Goal: Entertainment & Leisure: Consume media (video, audio)

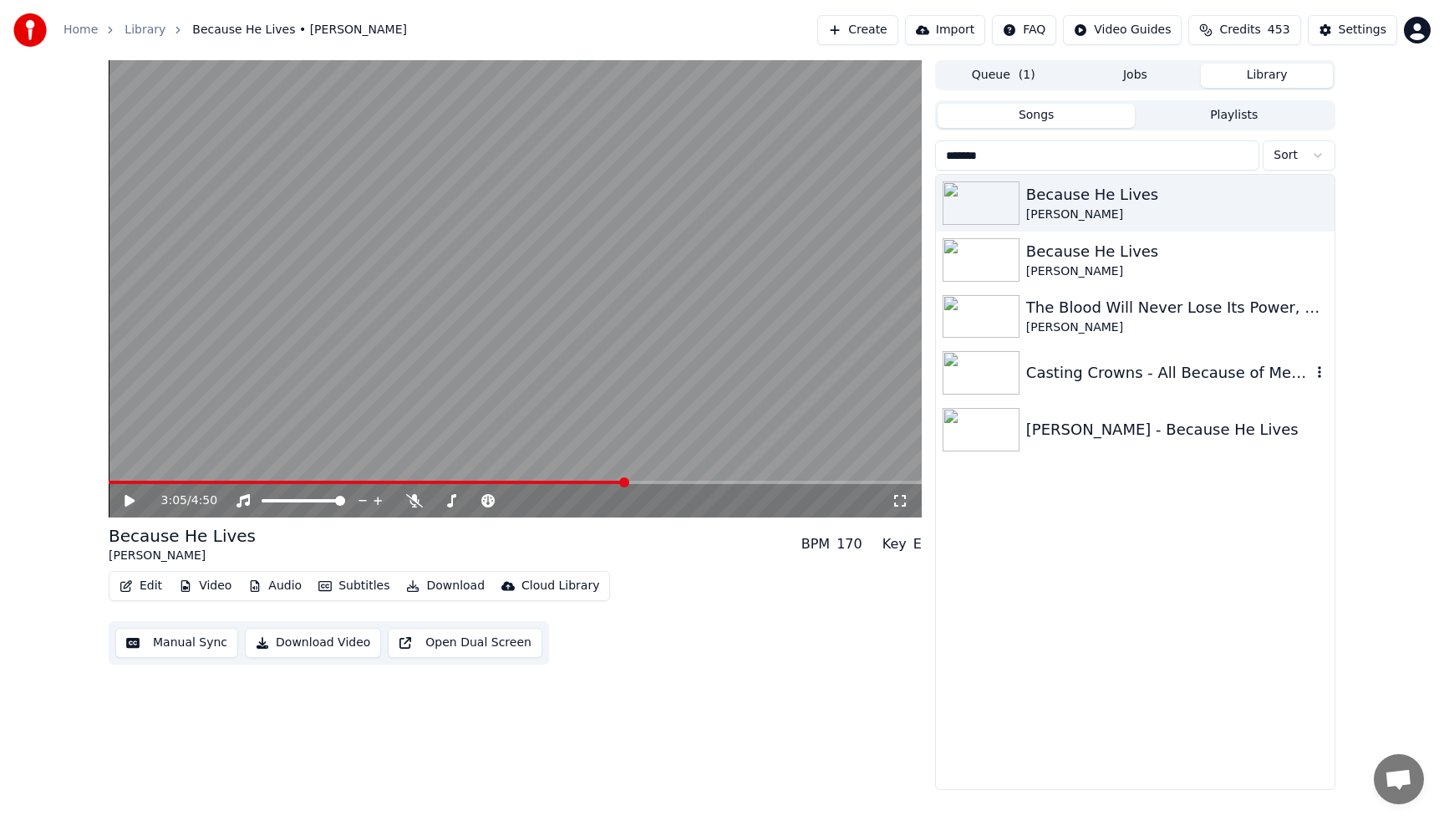
click at [1148, 379] on div "Casting Crowns - All Because of Mercy" at bounding box center [1168, 372] width 285 height 23
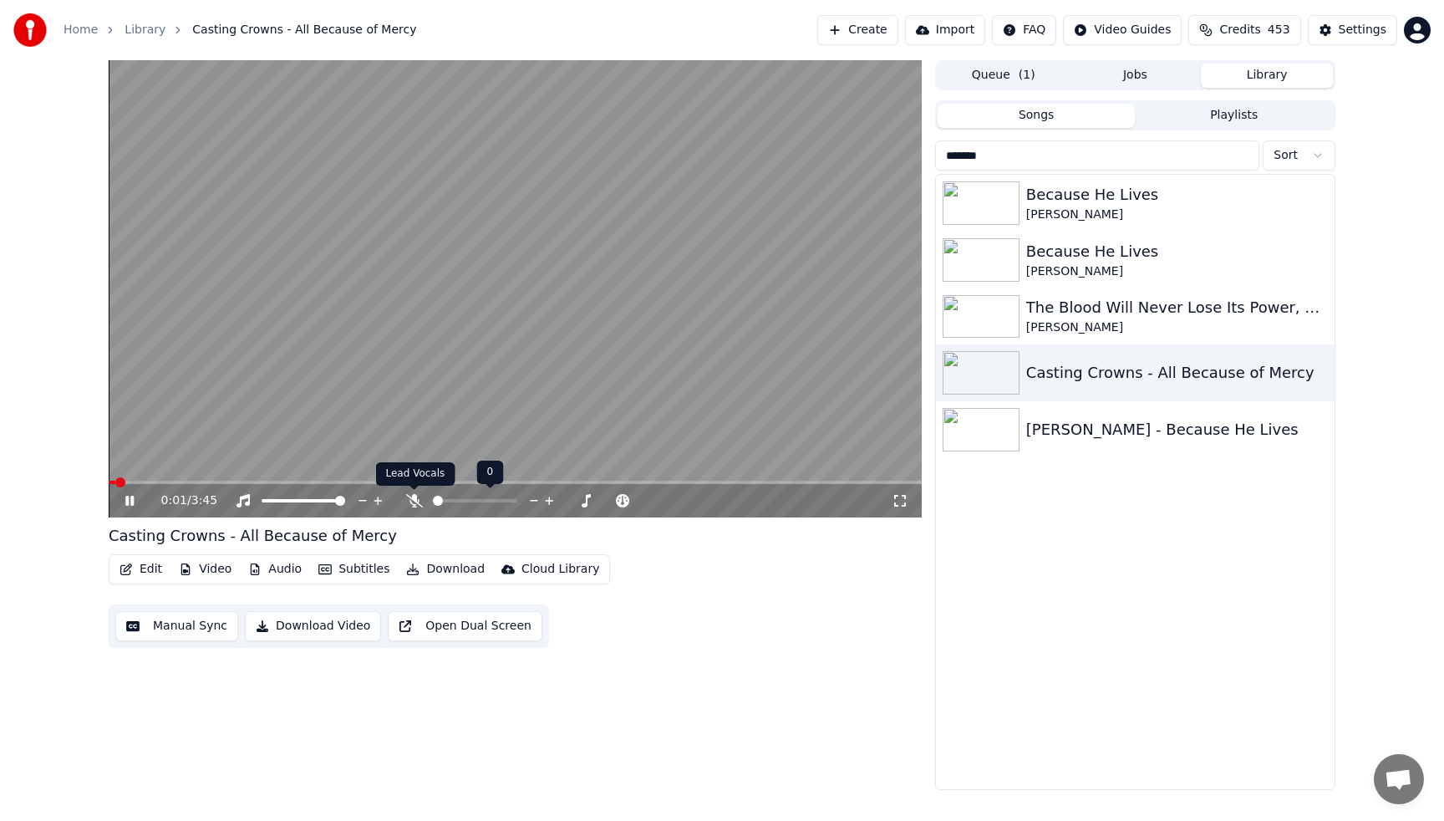
click at [414, 501] on icon at bounding box center [414, 500] width 17 height 13
click at [320, 348] on video at bounding box center [515, 288] width 813 height 457
click at [128, 497] on icon at bounding box center [130, 501] width 10 height 12
click at [399, 279] on video at bounding box center [515, 288] width 813 height 457
click at [417, 503] on icon at bounding box center [414, 500] width 17 height 13
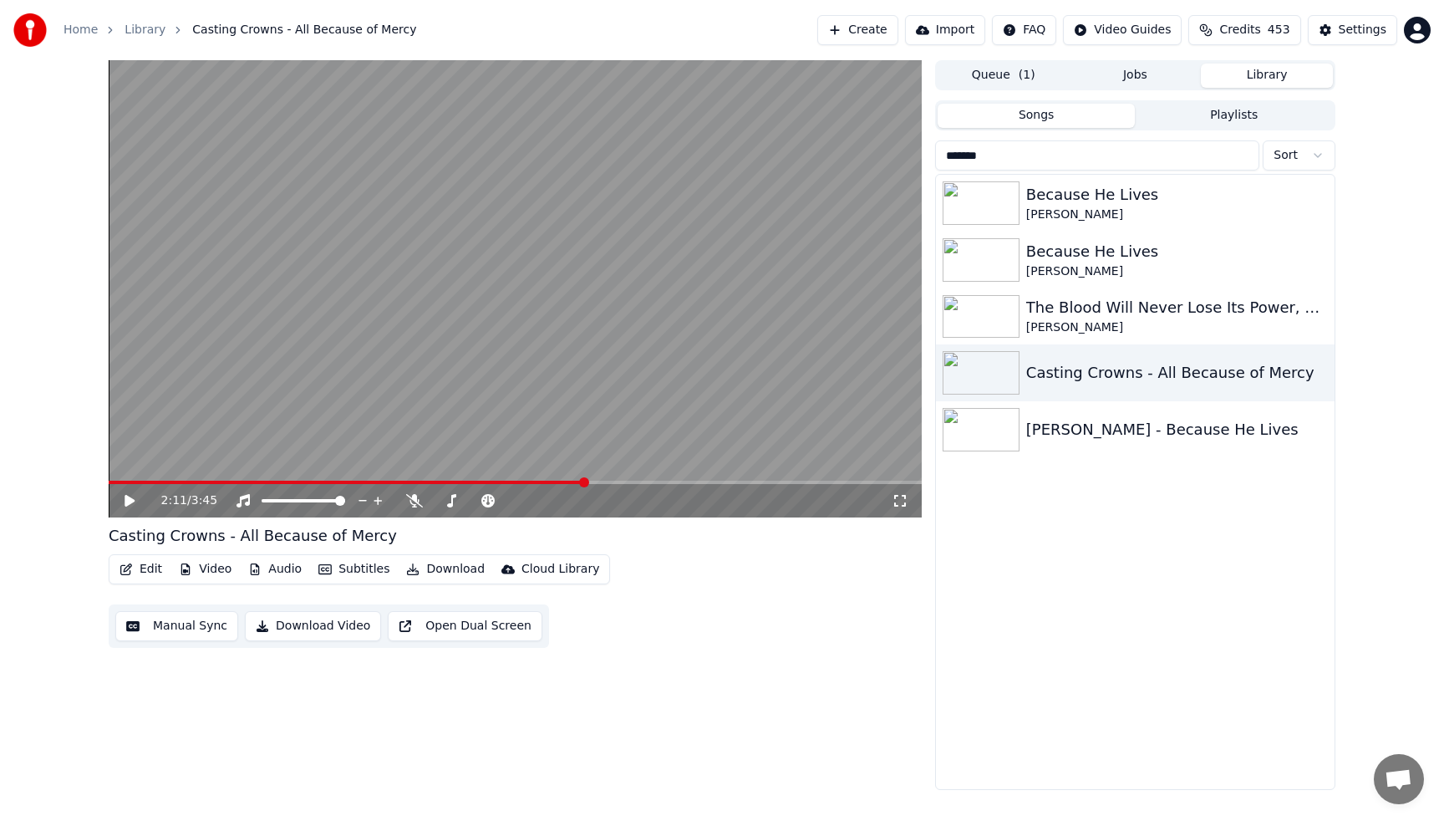
click at [114, 481] on span at bounding box center [347, 482] width 476 height 3
click at [128, 504] on icon at bounding box center [130, 501] width 10 height 12
click at [567, 499] on icon at bounding box center [571, 500] width 16 height 17
click at [586, 501] on icon at bounding box center [586, 500] width 8 height 8
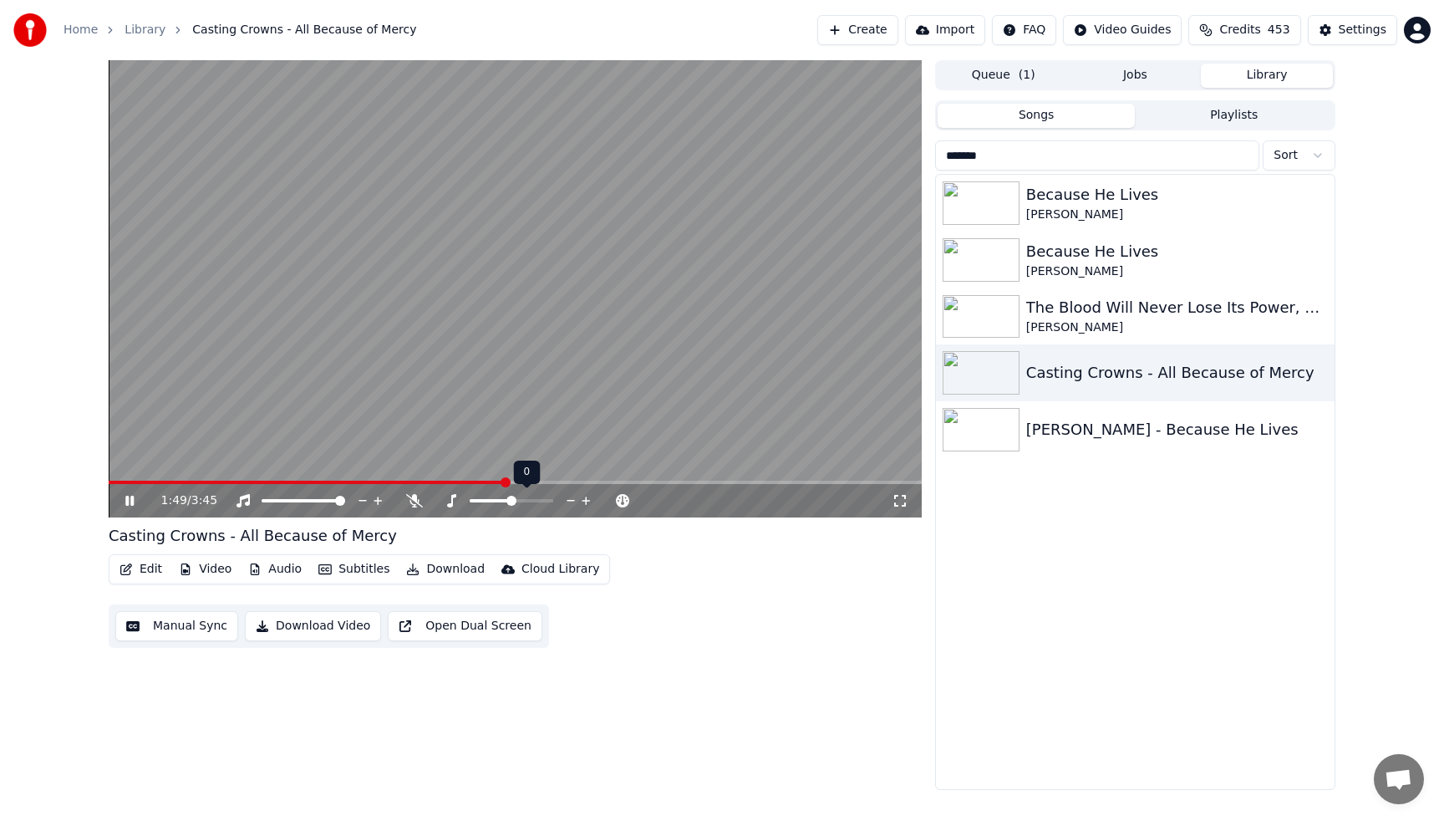
click at [586, 501] on icon at bounding box center [586, 500] width 8 height 8
click at [1245, 155] on input "*******" at bounding box center [1097, 155] width 324 height 30
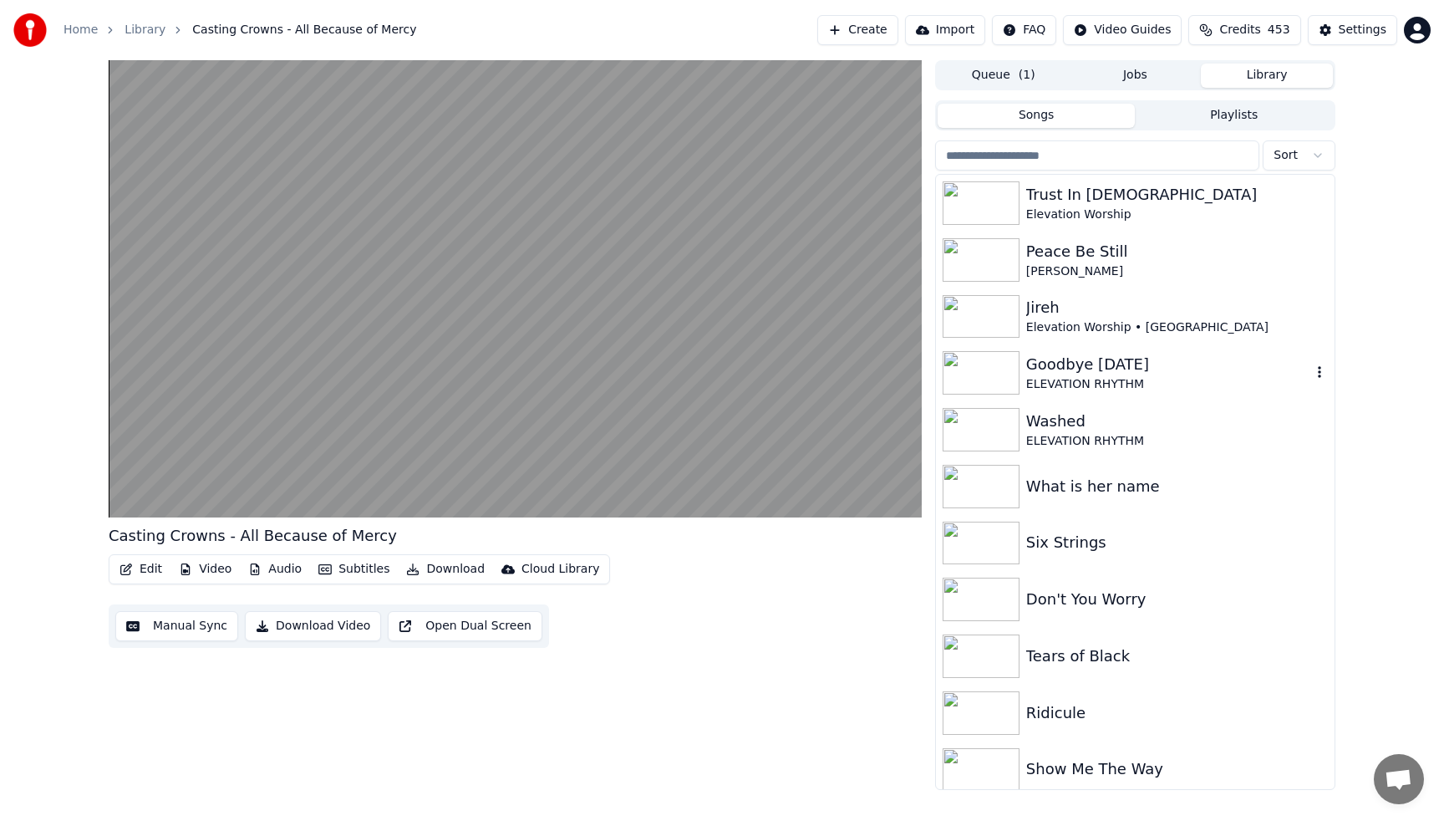
click at [1110, 369] on div "Goodbye [DATE]" at bounding box center [1168, 364] width 285 height 23
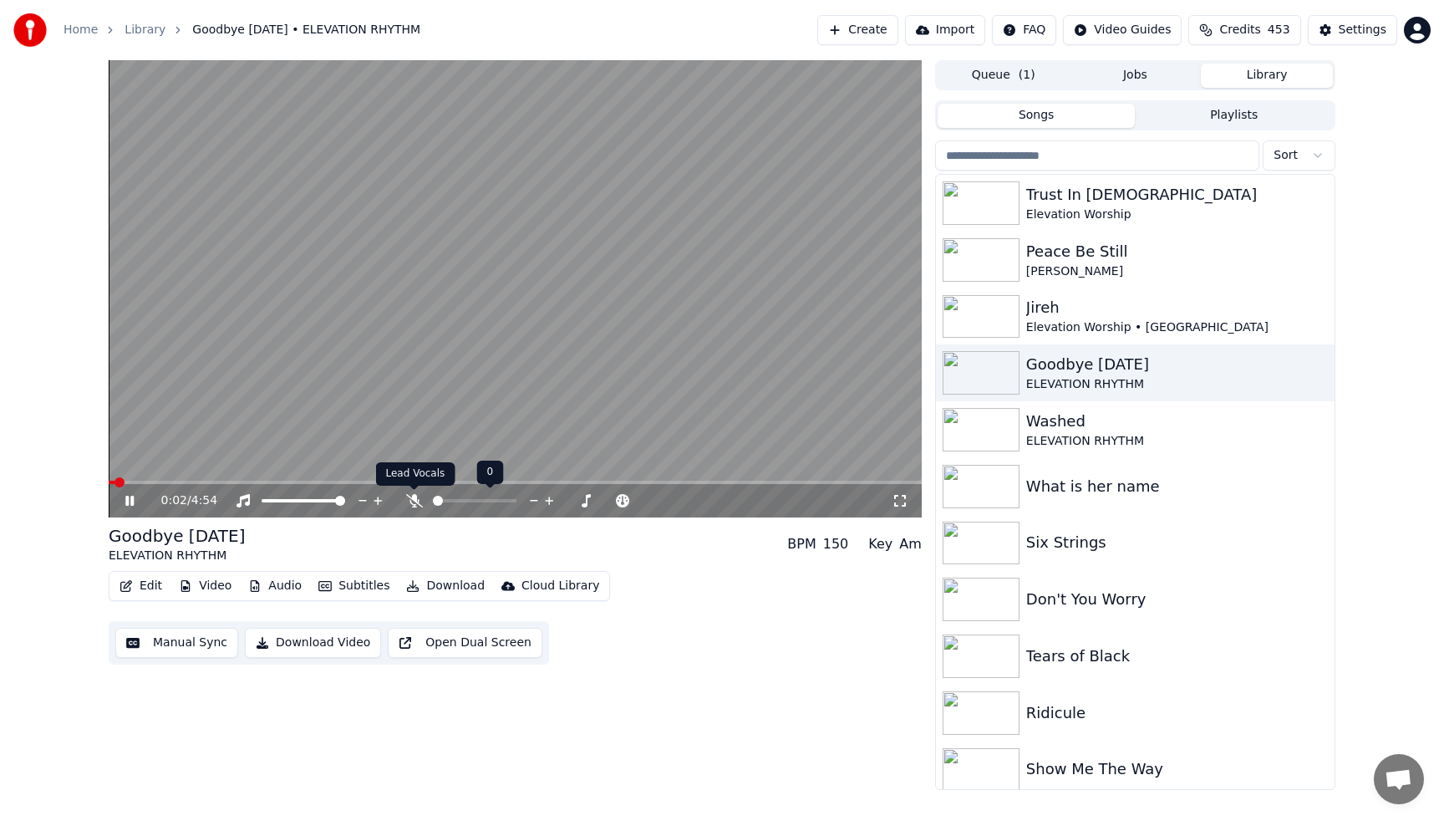
click at [407, 499] on icon at bounding box center [414, 500] width 17 height 13
click at [113, 481] on span at bounding box center [428, 482] width 638 height 3
click at [413, 500] on icon at bounding box center [413, 500] width 9 height 13
click at [454, 317] on video at bounding box center [515, 288] width 813 height 457
click at [1320, 373] on icon "button" at bounding box center [1319, 372] width 3 height 12
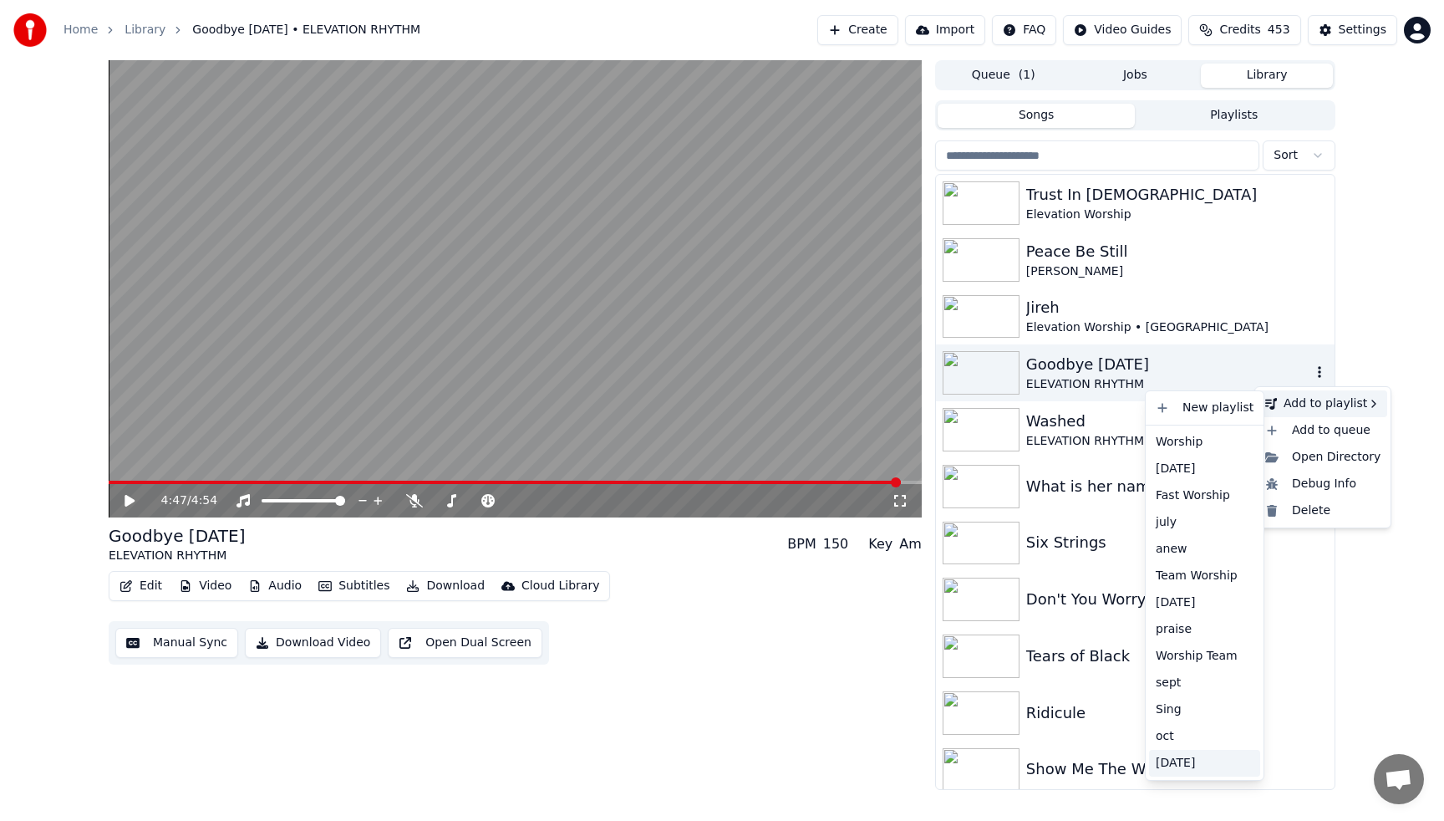
click at [1181, 761] on div "[DATE]" at bounding box center [1204, 763] width 111 height 27
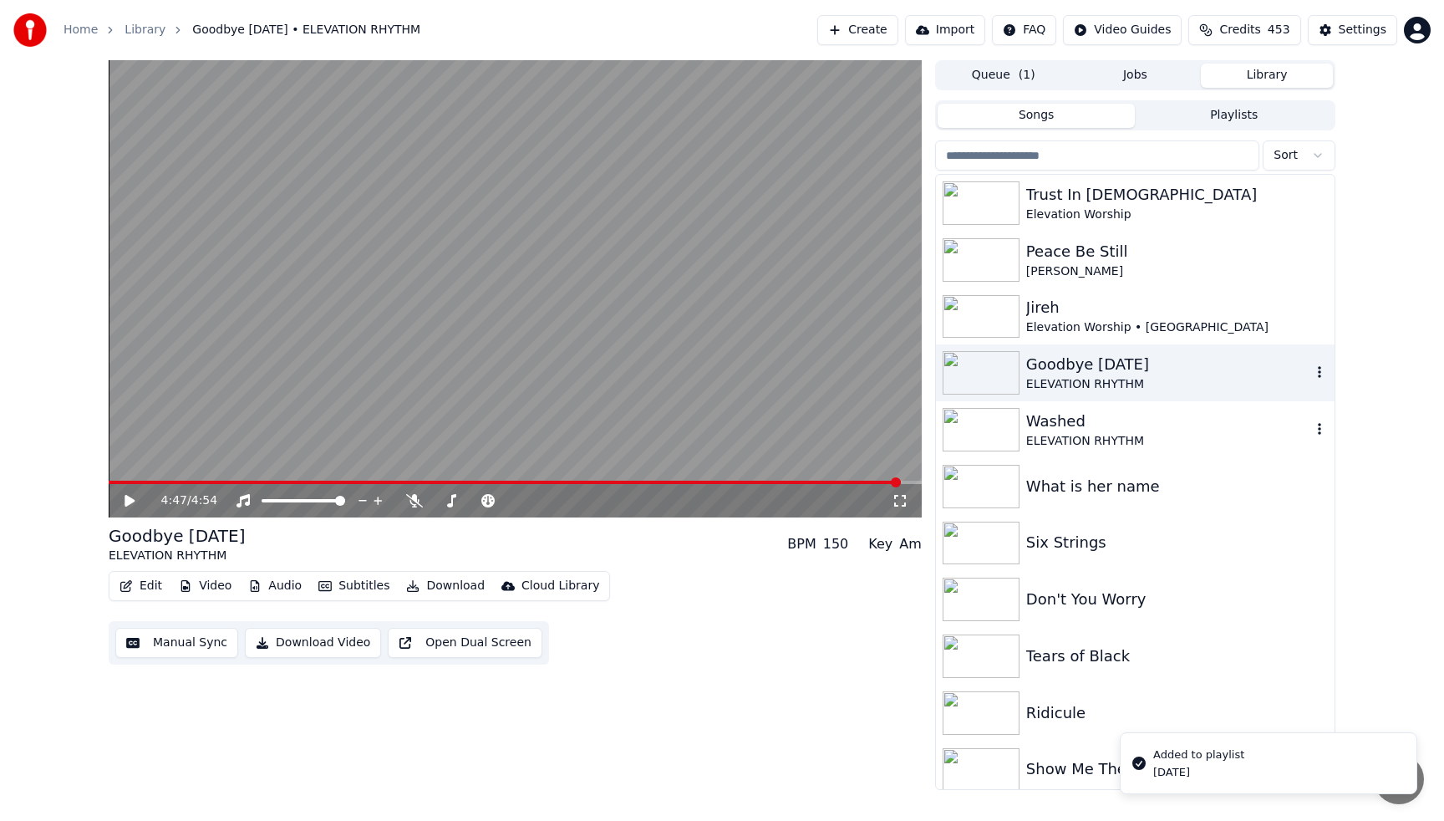
click at [1320, 428] on icon "button" at bounding box center [1319, 428] width 17 height 13
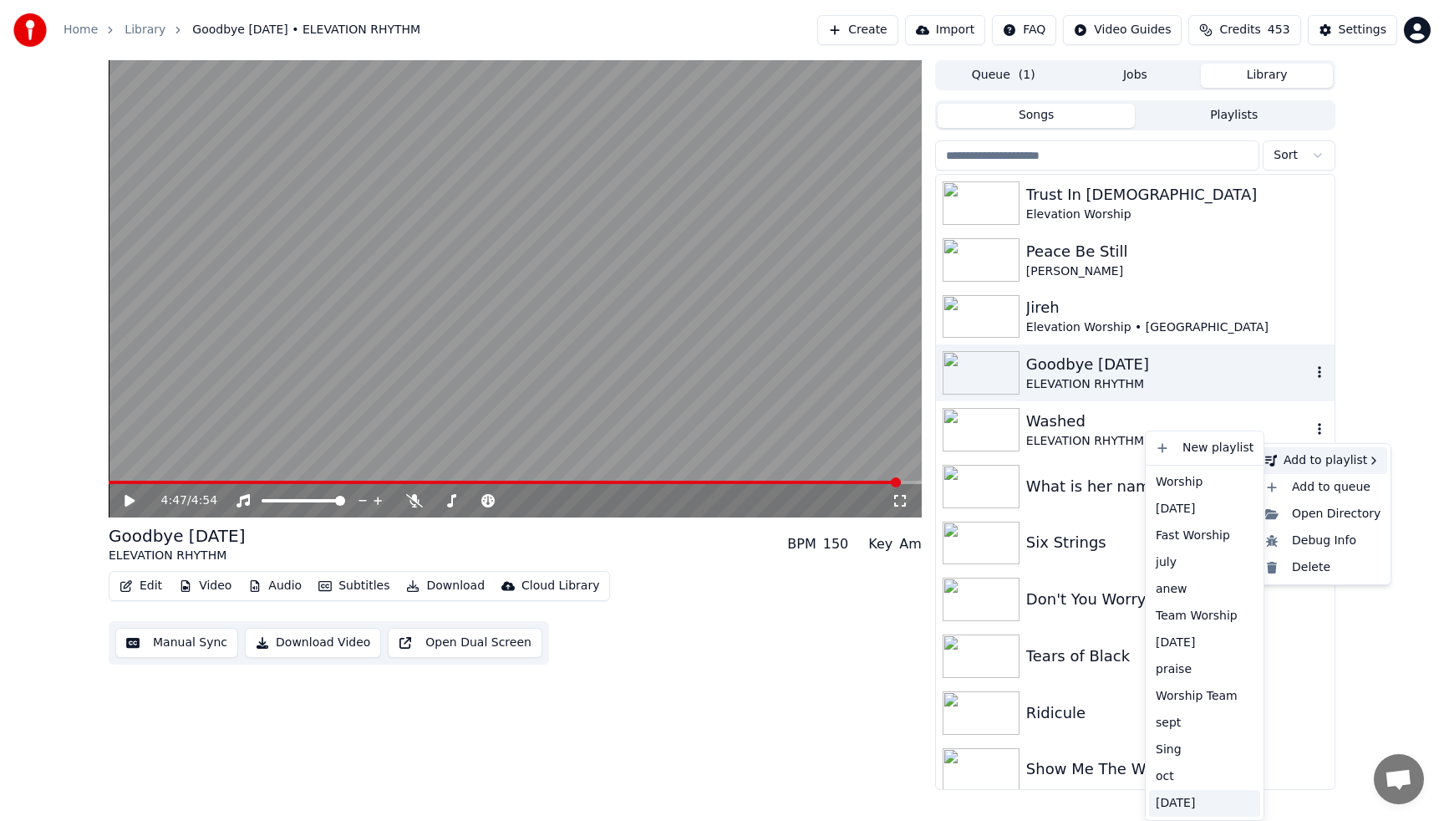
click at [1175, 803] on div "[DATE]" at bounding box center [1204, 803] width 111 height 27
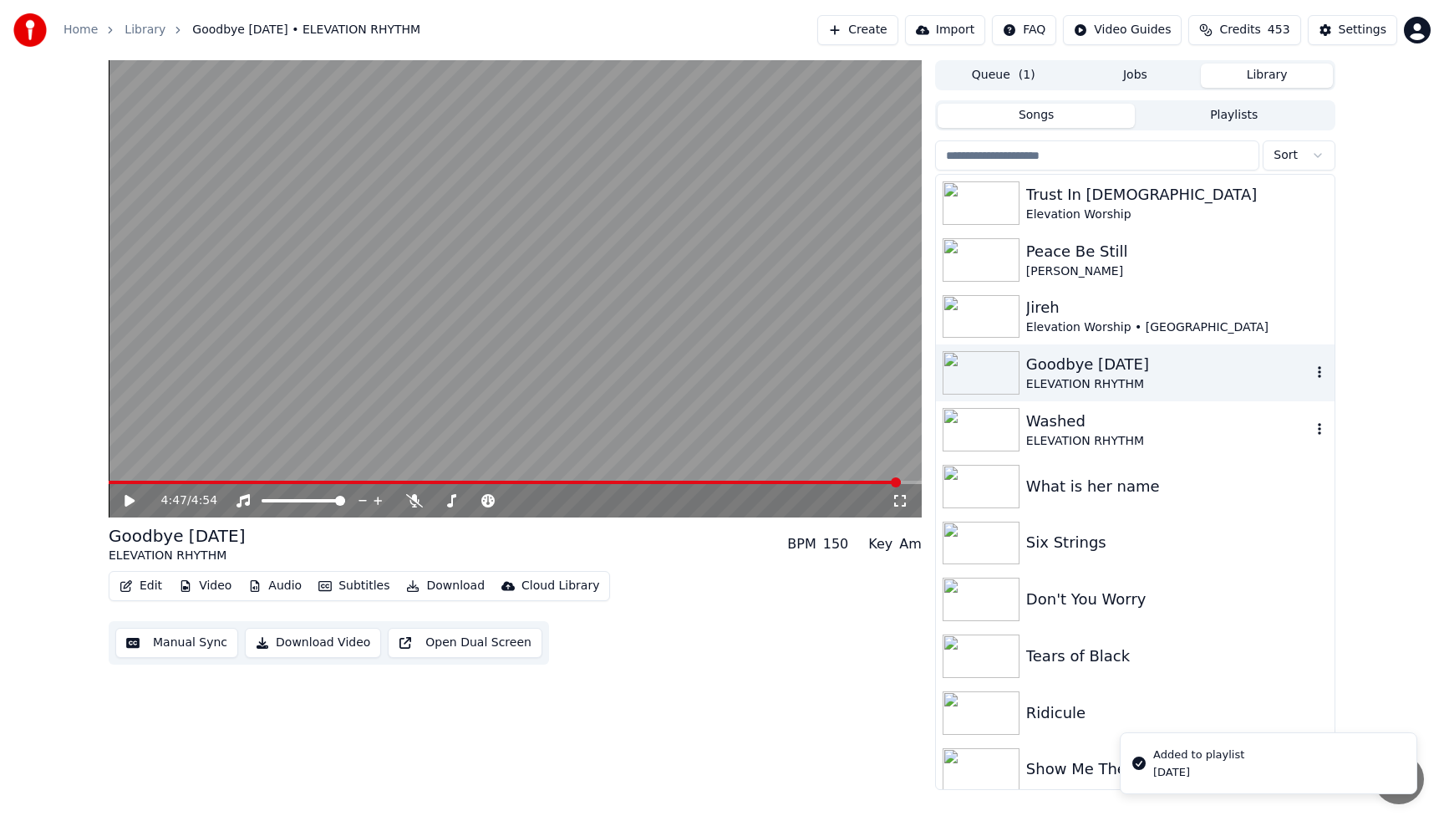
click at [1258, 121] on button "Playlists" at bounding box center [1234, 116] width 198 height 24
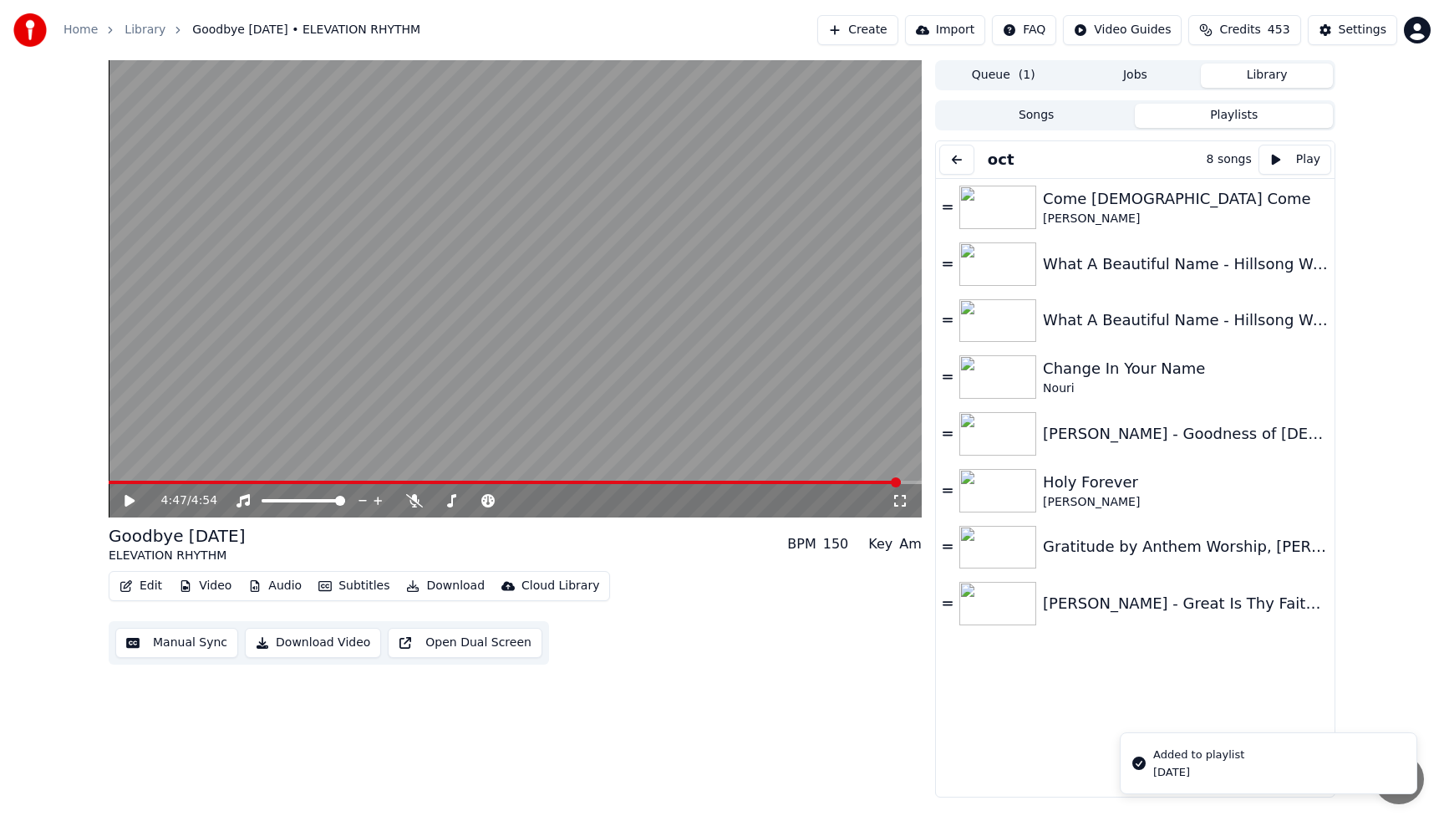
click at [957, 160] on button at bounding box center [956, 160] width 35 height 30
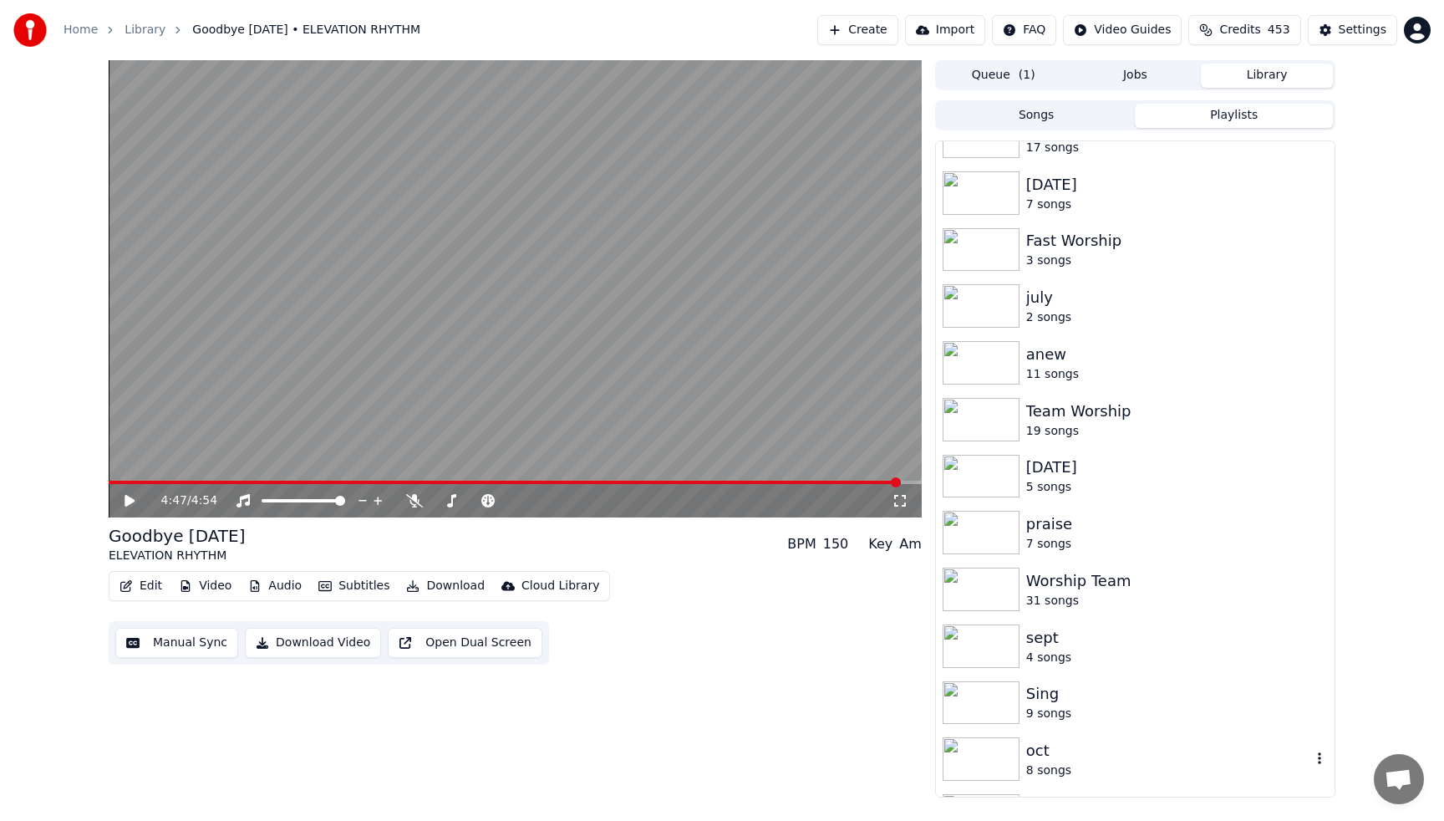
scroll to position [67, 0]
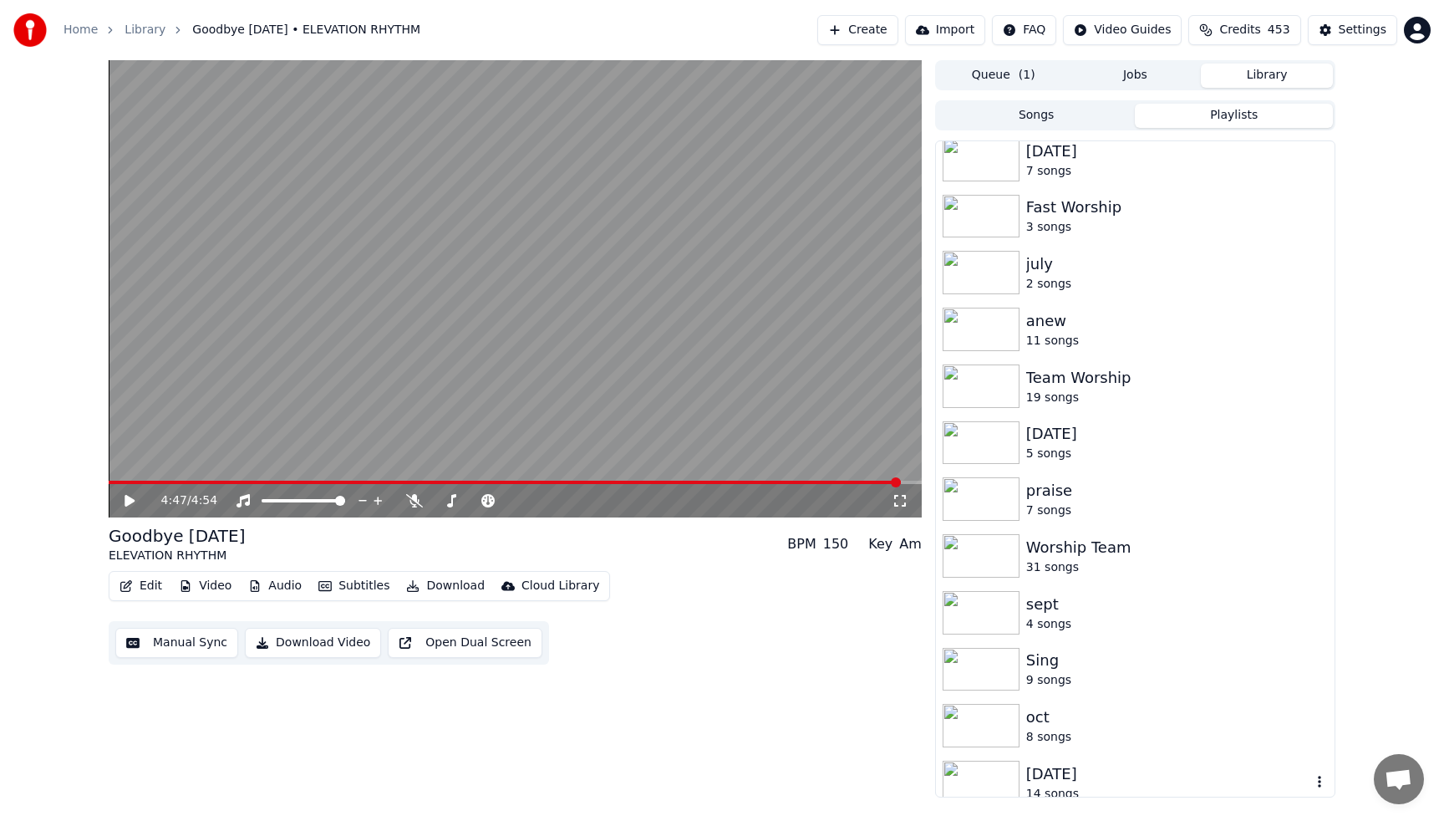
click at [1203, 781] on div "[DATE]" at bounding box center [1168, 773] width 285 height 23
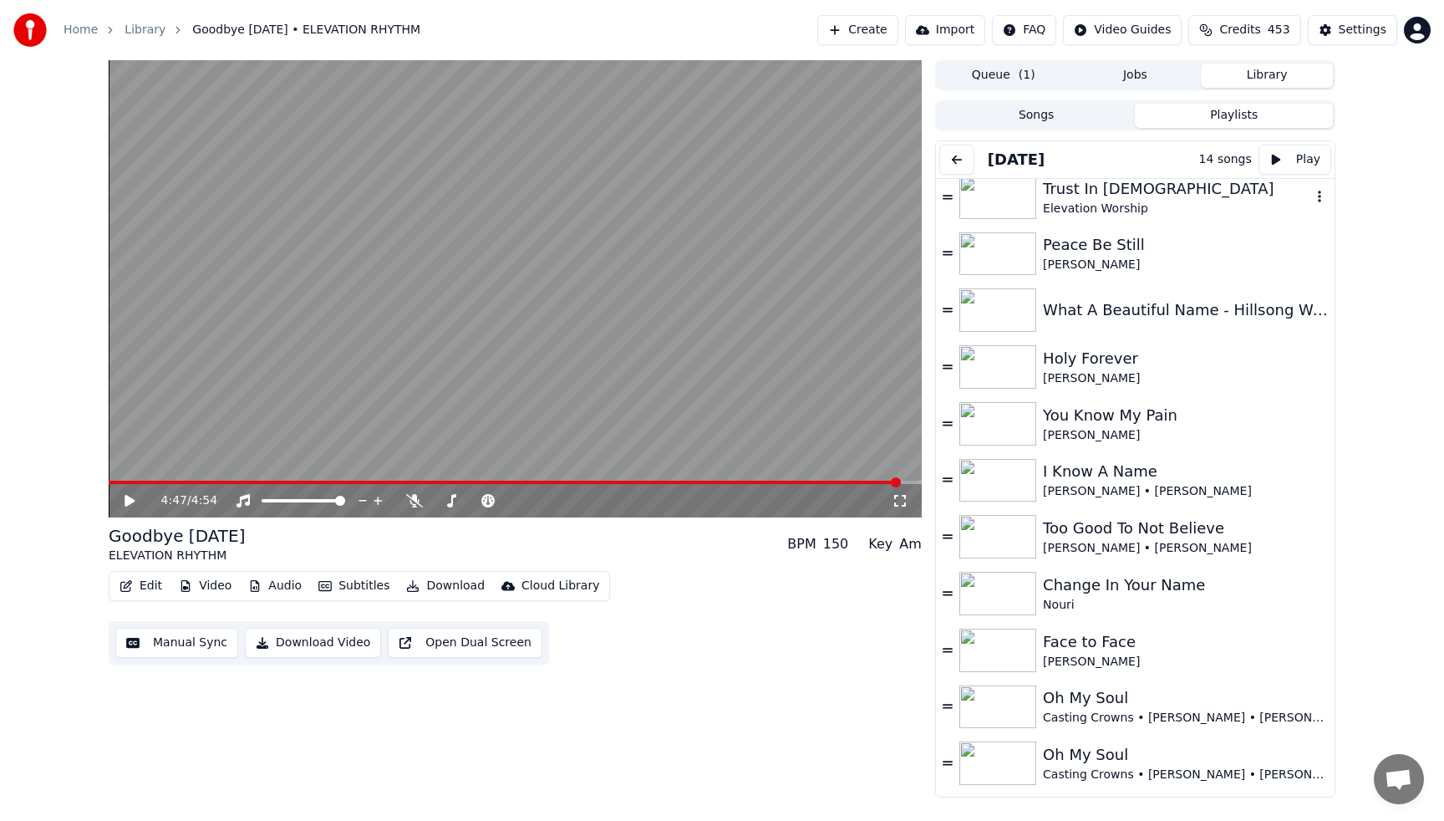
click at [989, 204] on img at bounding box center [997, 196] width 77 height 43
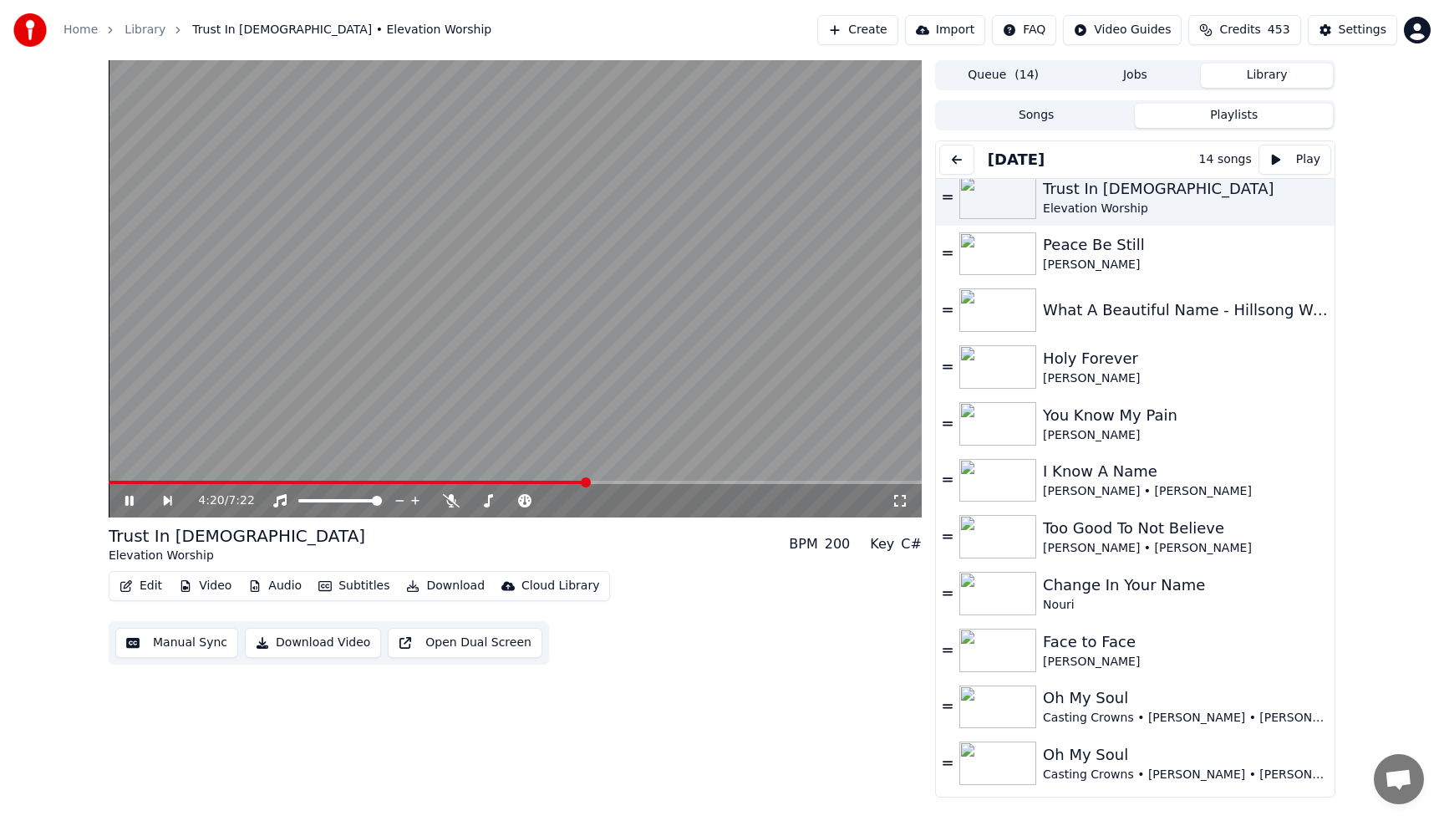
click at [466, 233] on video at bounding box center [515, 288] width 813 height 457
click at [1320, 707] on icon "button" at bounding box center [1319, 706] width 3 height 12
click at [1305, 735] on div "Remove from this playlist" at bounding box center [1327, 738] width 190 height 27
click at [1044, 114] on button "Songs" at bounding box center [1037, 116] width 198 height 24
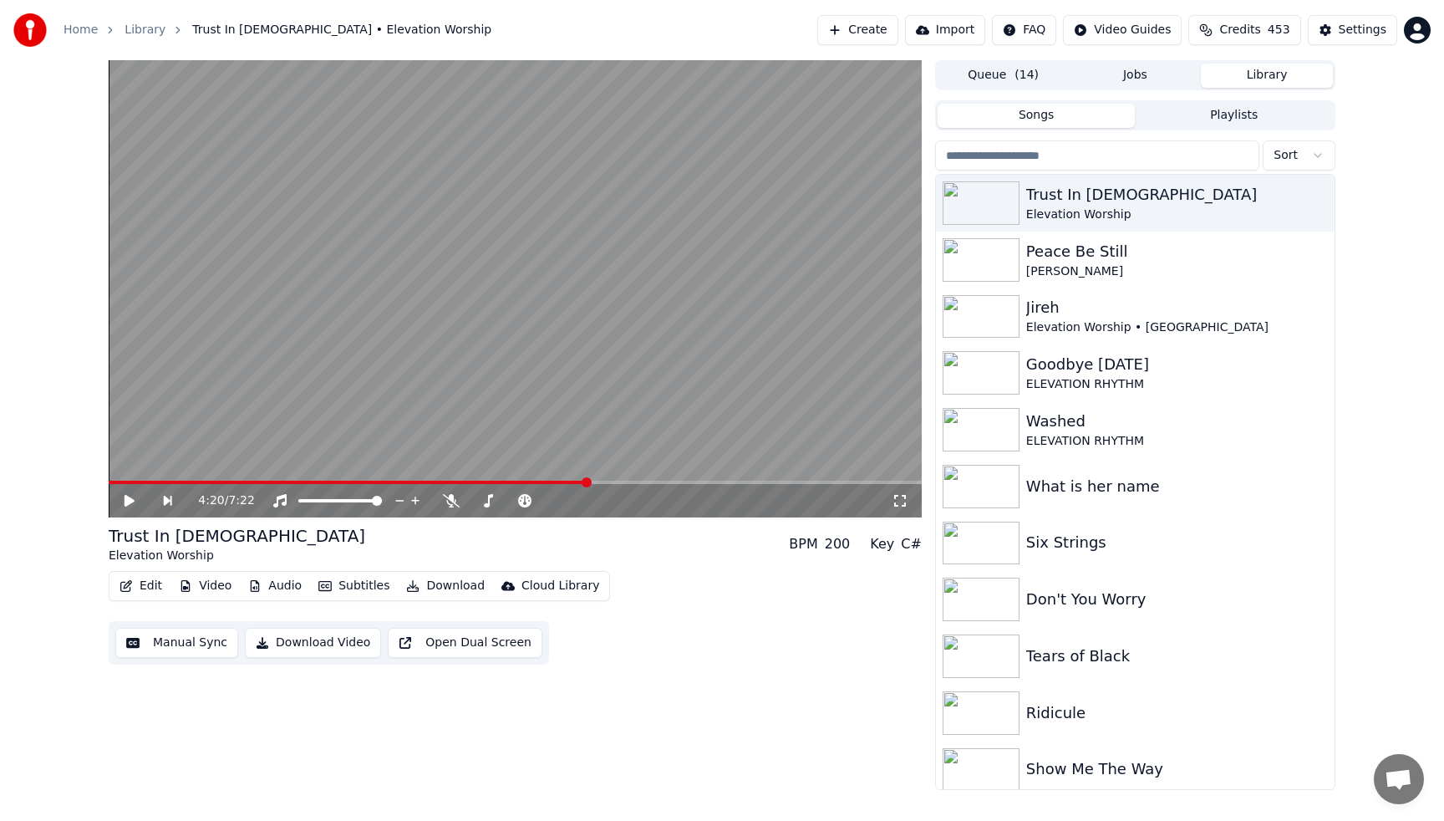
click at [1094, 163] on input "search" at bounding box center [1097, 155] width 324 height 30
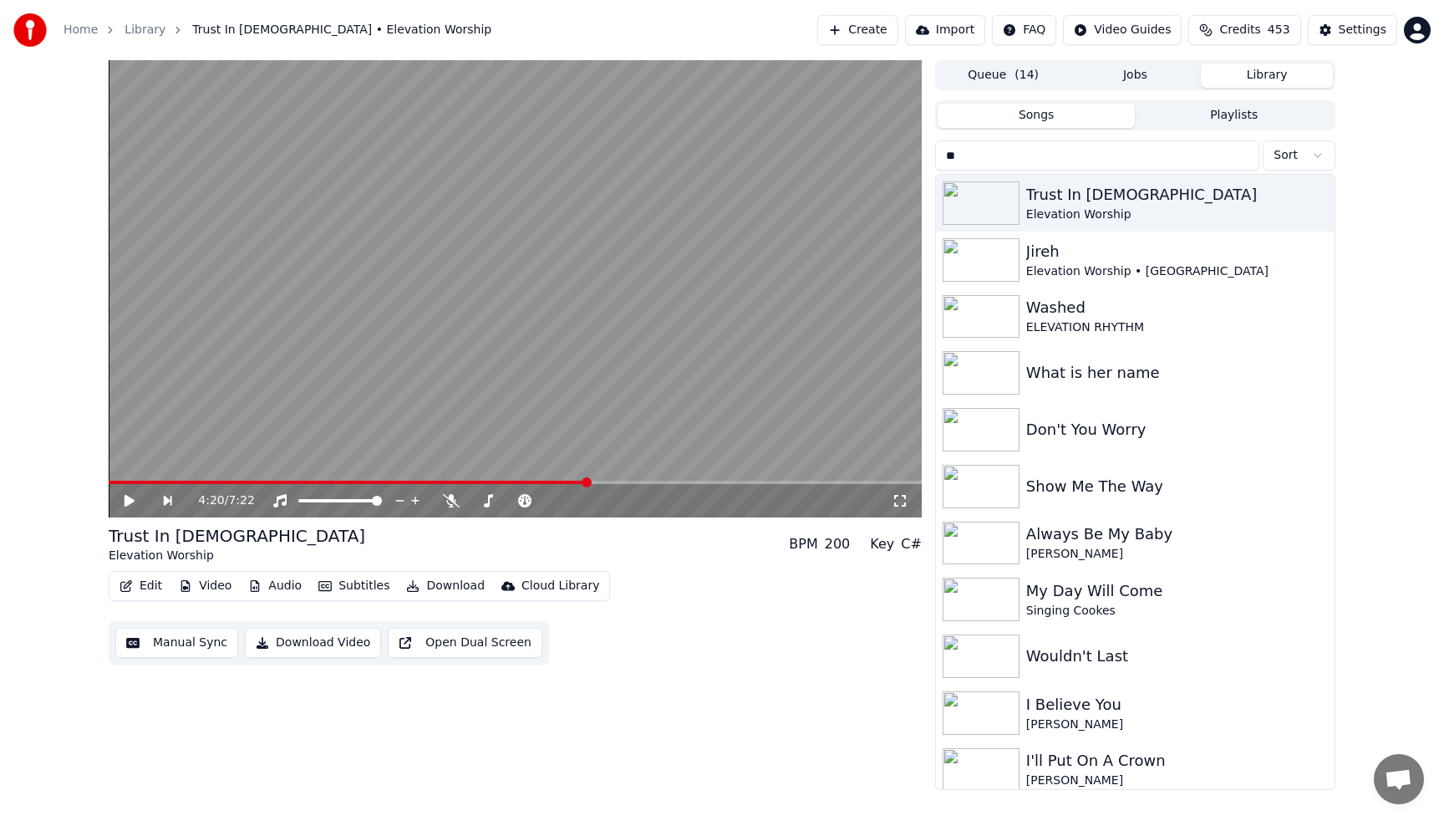
type input "***"
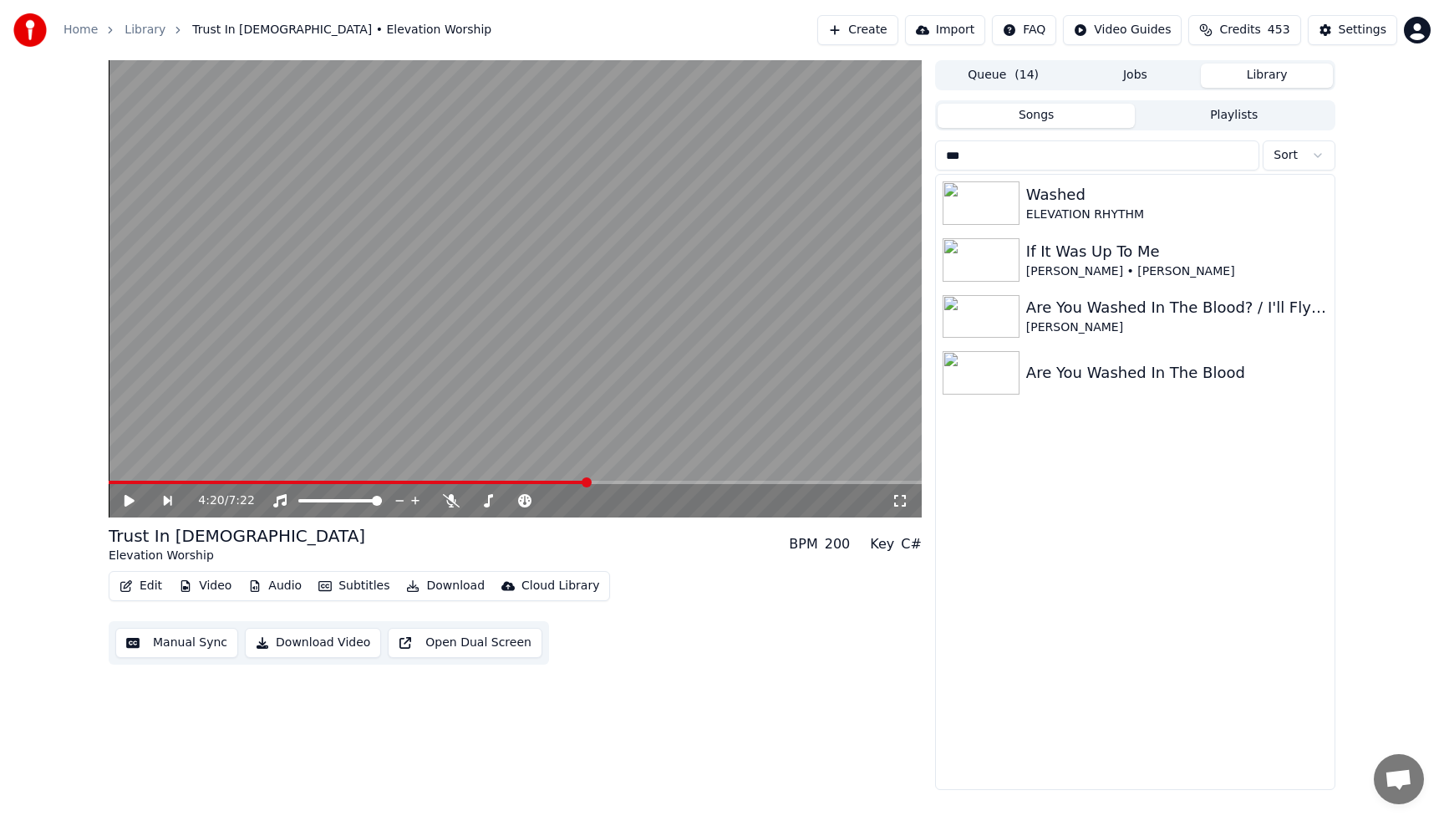
click at [1225, 120] on button "Playlists" at bounding box center [1234, 116] width 198 height 24
